Goal: Information Seeking & Learning: Learn about a topic

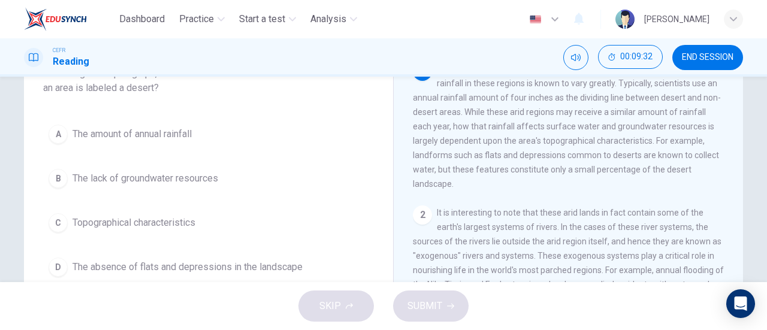
scroll to position [92, 0]
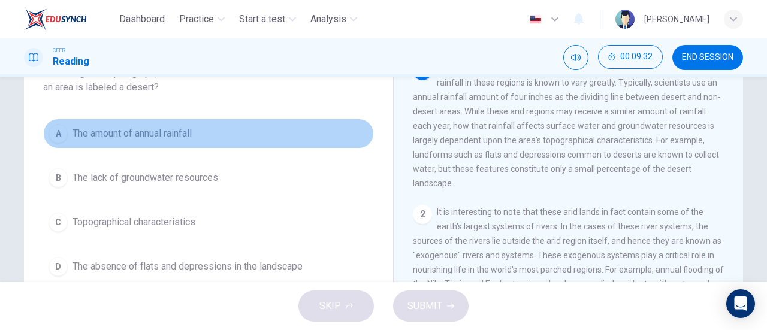
click at [211, 134] on button "A The amount of annual rainfall" at bounding box center [208, 134] width 331 height 30
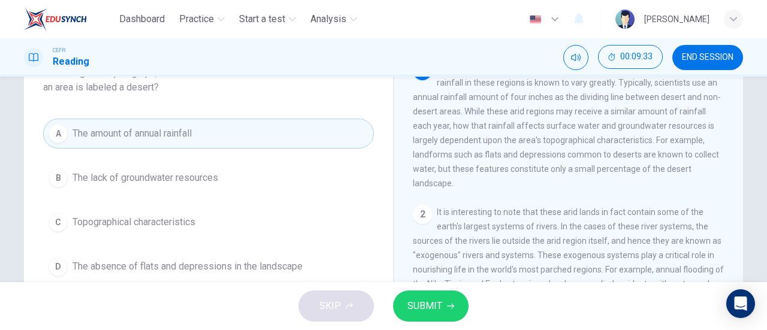
click at [435, 299] on span "SUBMIT" at bounding box center [424, 306] width 35 height 17
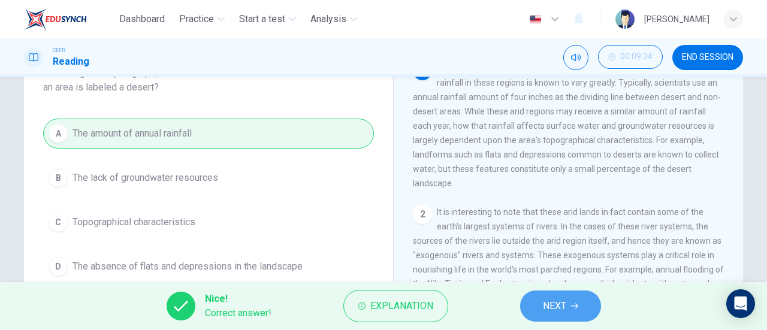
click at [565, 307] on span "NEXT" at bounding box center [554, 306] width 23 height 17
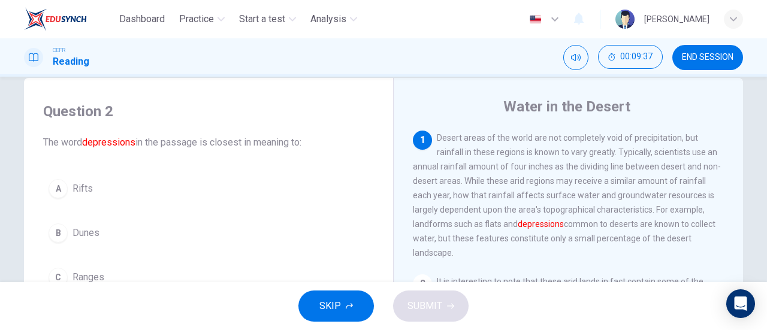
scroll to position [77, 0]
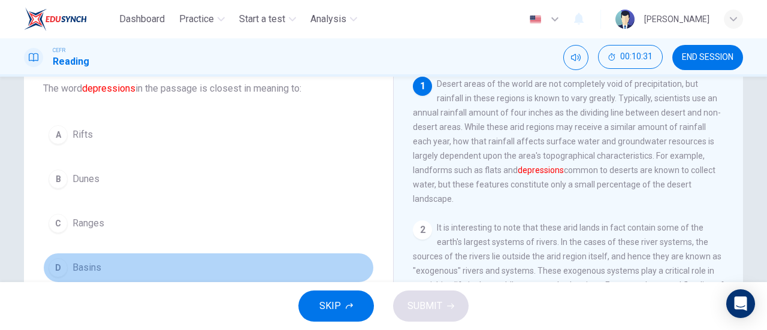
click at [139, 261] on button "D Basins" at bounding box center [208, 268] width 331 height 30
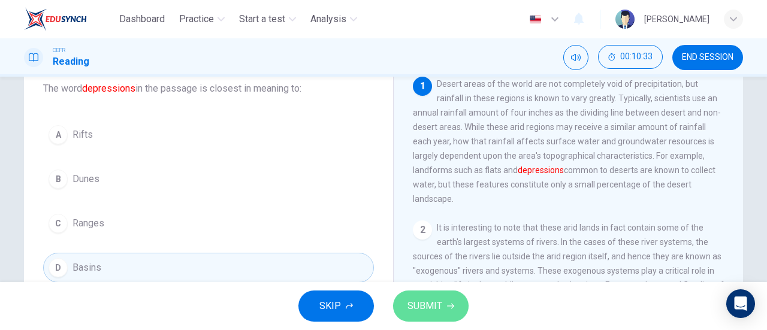
click at [431, 306] on span "SUBMIT" at bounding box center [424, 306] width 35 height 17
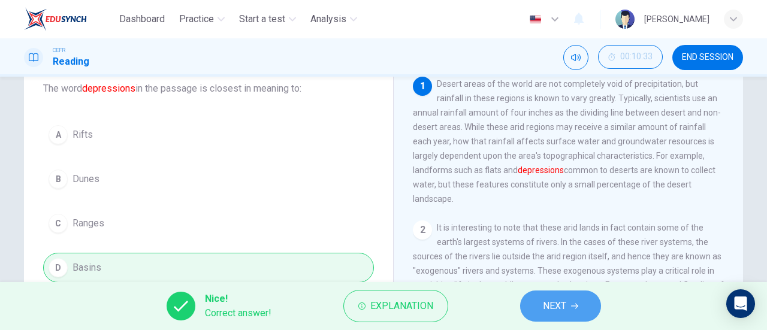
click at [574, 305] on icon "button" at bounding box center [574, 306] width 7 height 7
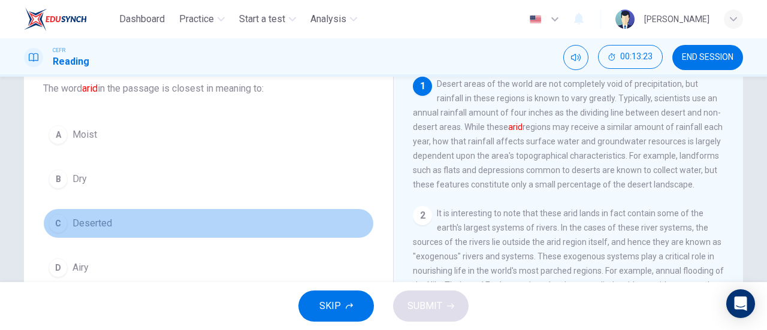
click at [192, 226] on button "C Deserted" at bounding box center [208, 223] width 331 height 30
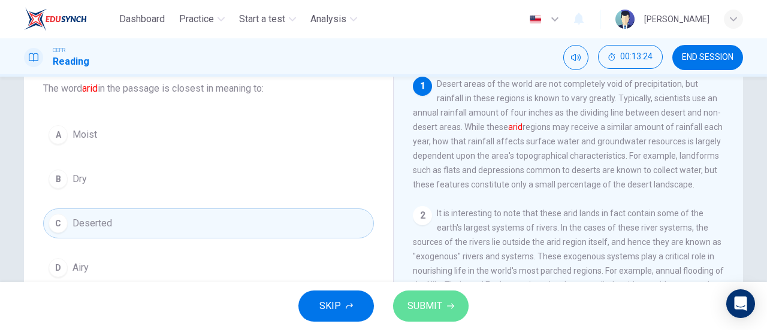
click at [421, 297] on button "SUBMIT" at bounding box center [430, 306] width 75 height 31
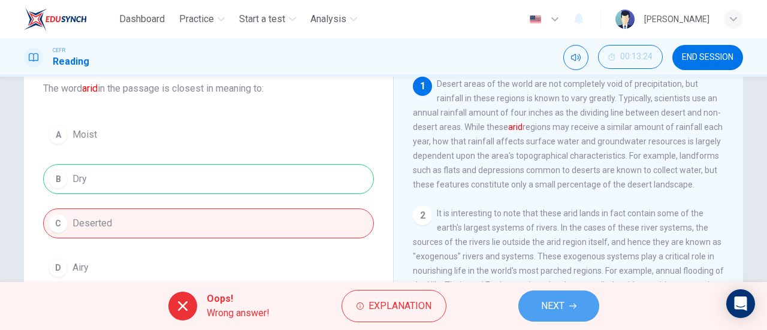
click at [564, 300] on span "NEXT" at bounding box center [552, 306] width 23 height 17
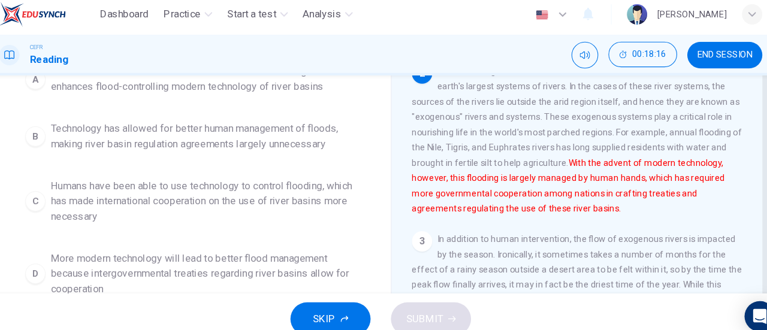
scroll to position [144, 0]
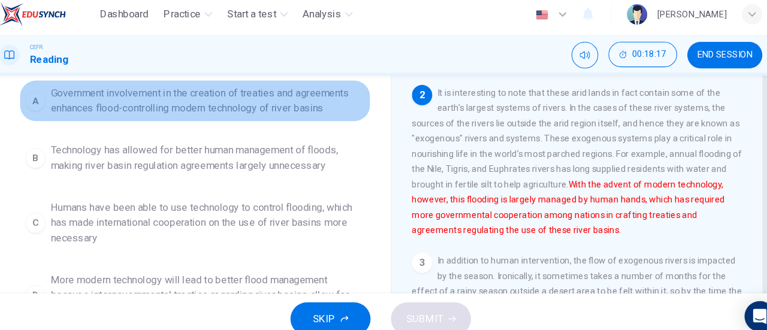
click at [209, 111] on span "Government involvement in the creation of treaties and agreements enhances floo…" at bounding box center [220, 100] width 296 height 29
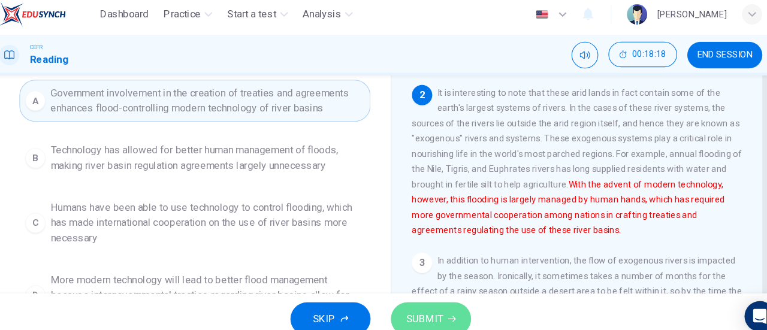
click at [404, 307] on button "SUBMIT" at bounding box center [430, 306] width 75 height 31
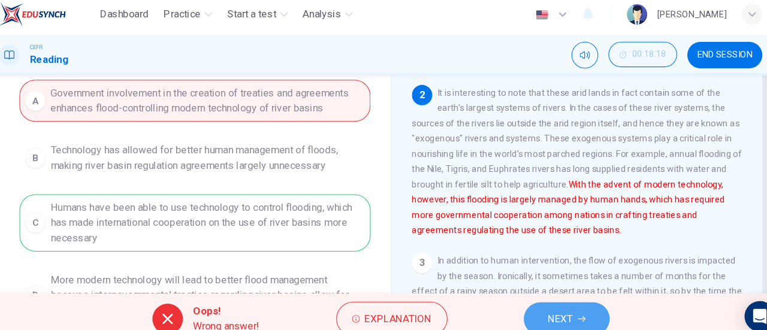
click at [529, 299] on button "NEXT" at bounding box center [558, 306] width 81 height 31
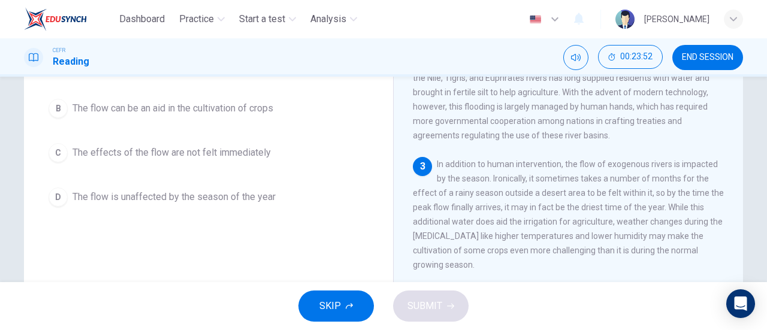
scroll to position [161, 0]
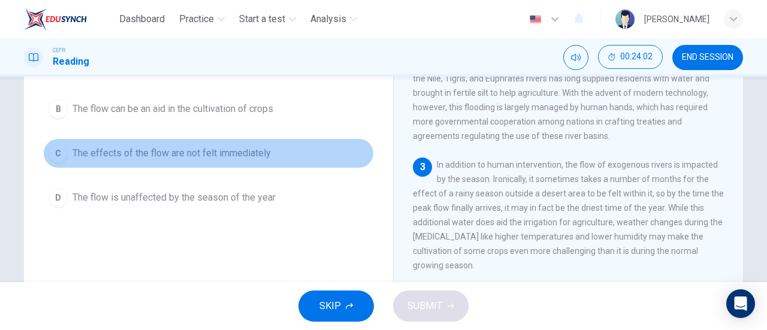
click at [310, 148] on button "C The effects of the flow are not felt immediately" at bounding box center [208, 153] width 331 height 30
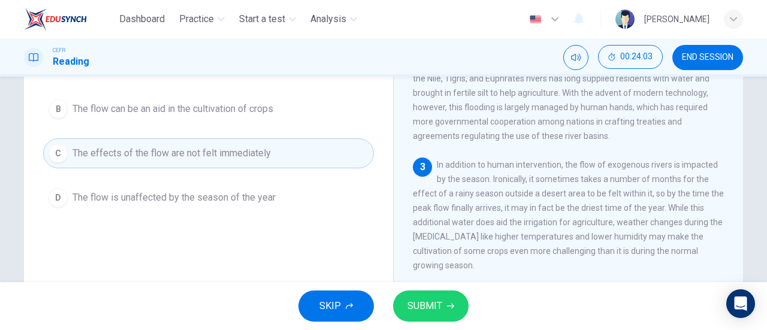
click at [422, 311] on span "SUBMIT" at bounding box center [424, 306] width 35 height 17
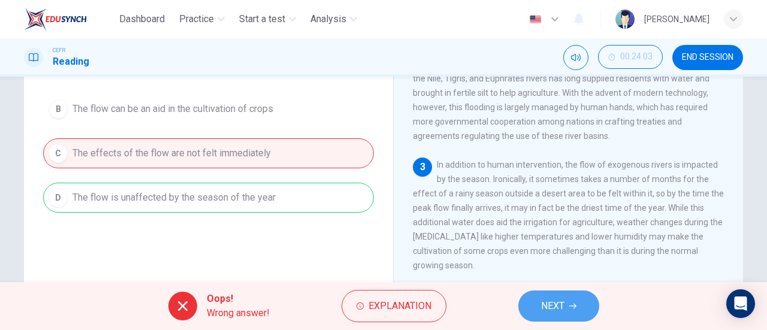
click at [583, 291] on button "NEXT" at bounding box center [558, 306] width 81 height 31
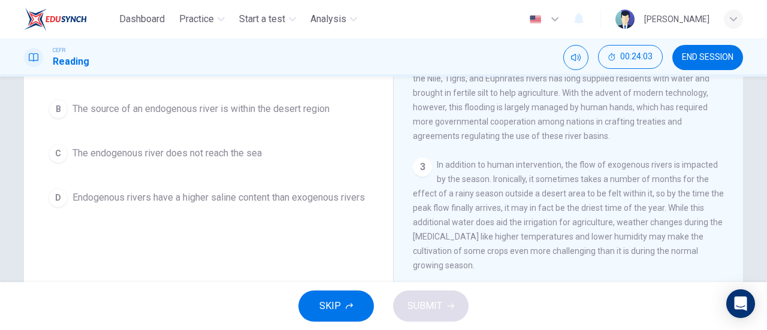
scroll to position [24, 0]
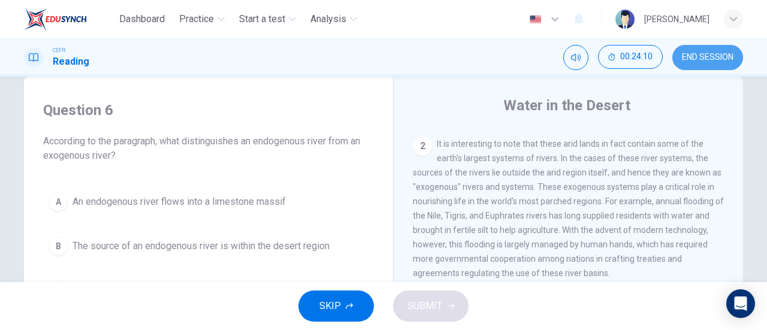
click at [737, 56] on button "END SESSION" at bounding box center [707, 57] width 71 height 25
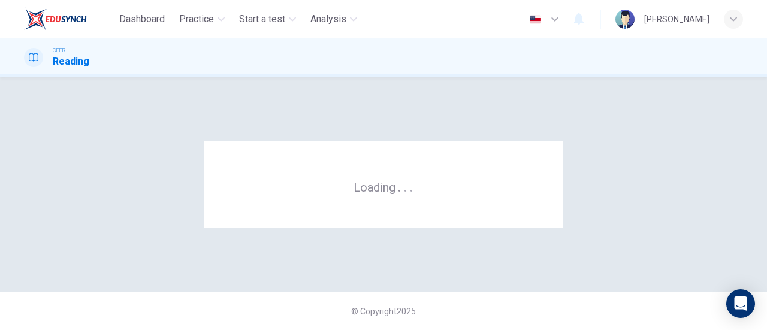
scroll to position [0, 0]
